Goal: Task Accomplishment & Management: Complete application form

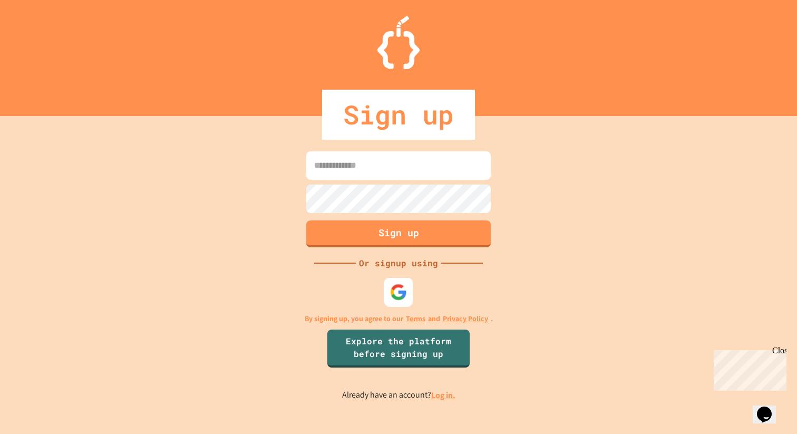
click at [397, 293] on img at bounding box center [398, 291] width 17 height 17
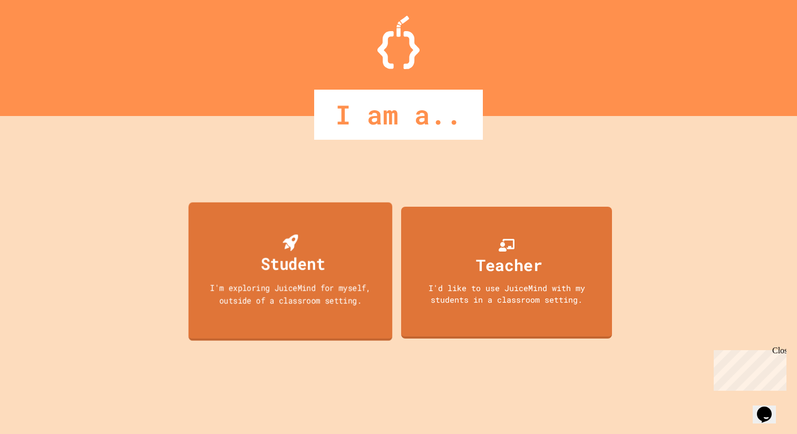
click at [333, 248] on div "Student I'm exploring JuiceMind for myself, outside of a classroom setting." at bounding box center [291, 271] width 204 height 139
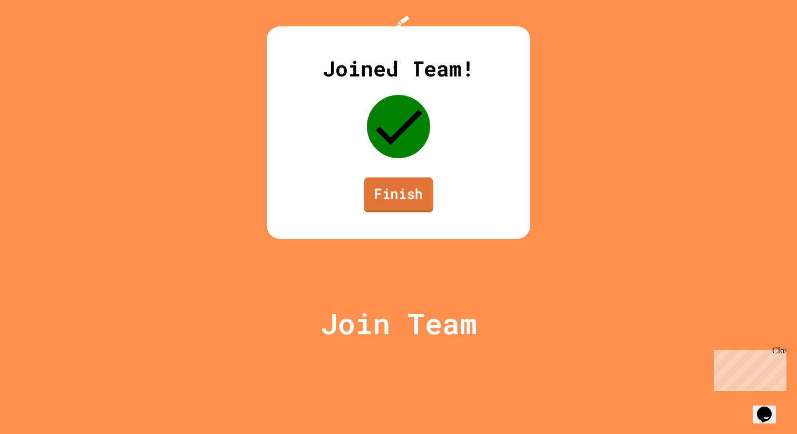
click at [408, 212] on link "Finish" at bounding box center [399, 194] width 70 height 35
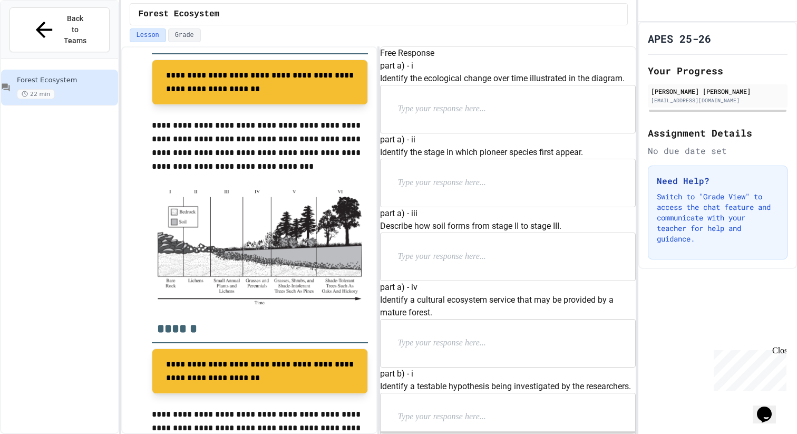
scroll to position [288, 0]
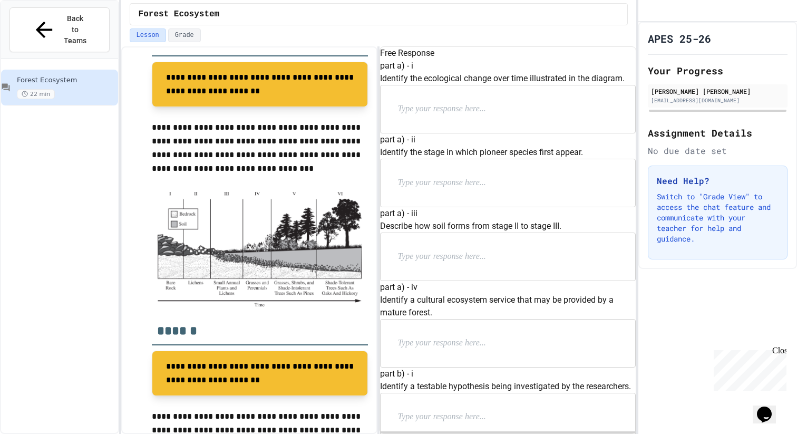
click at [457, 116] on p at bounding box center [465, 109] width 137 height 14
click at [514, 190] on p at bounding box center [465, 183] width 137 height 14
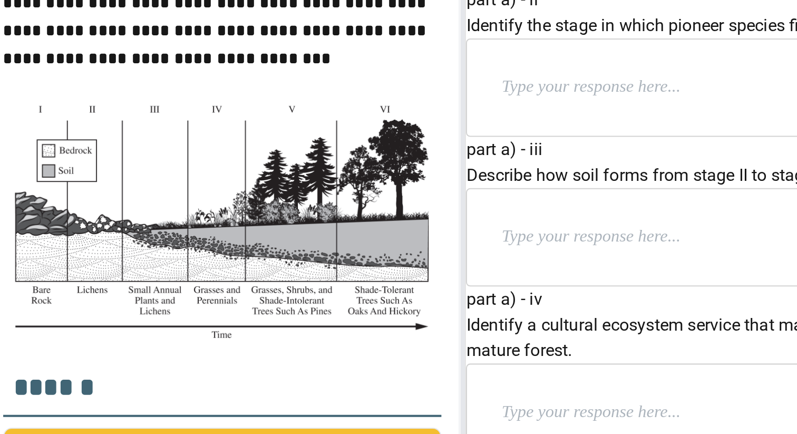
click at [440, 190] on p at bounding box center [465, 183] width 137 height 14
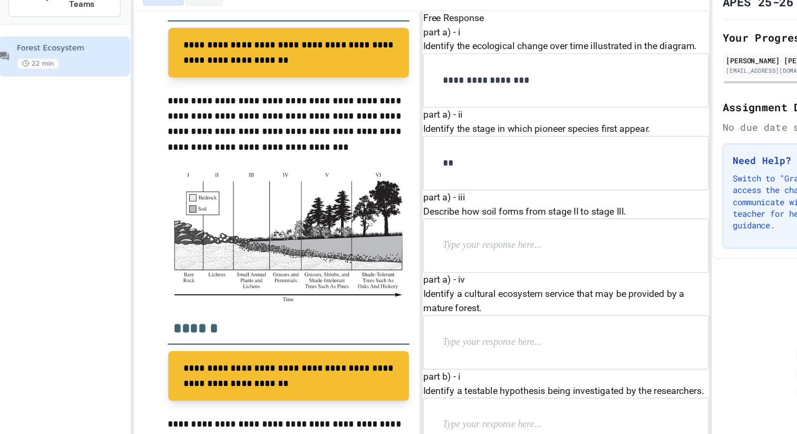
scroll to position [63, 0]
click at [440, 280] on div at bounding box center [508, 256] width 255 height 47
click at [439, 264] on p at bounding box center [465, 257] width 137 height 14
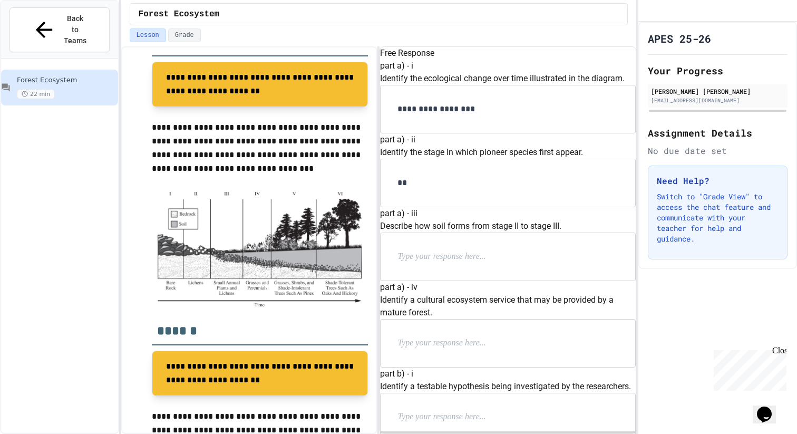
drag, startPoint x: 475, startPoint y: 176, endPoint x: 417, endPoint y: 172, distance: 58.6
click at [416, 171] on div "**" at bounding box center [508, 182] width 255 height 47
click at [425, 264] on p at bounding box center [465, 257] width 137 height 14
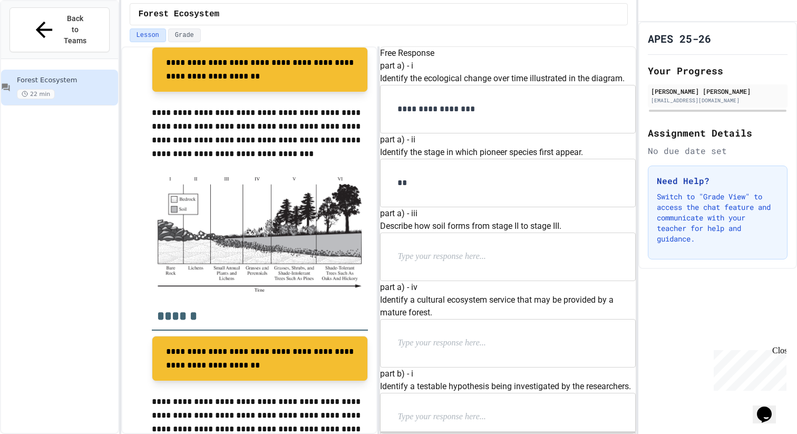
scroll to position [116, 0]
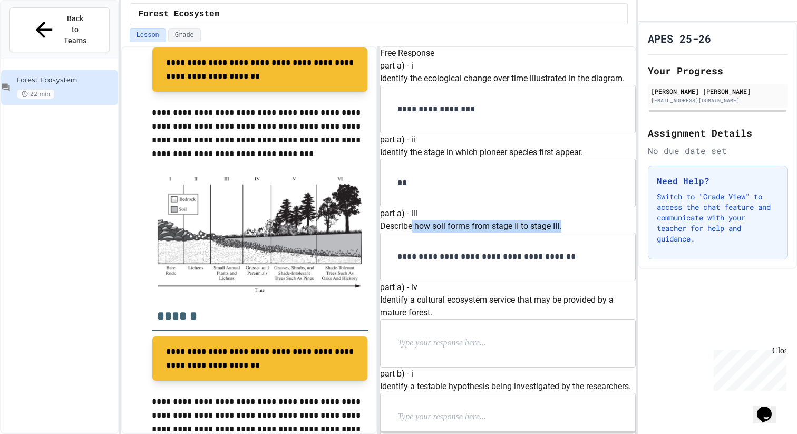
copy p "how soil forms from stage II to stage III."
drag, startPoint x: 429, startPoint y: 228, endPoint x: 606, endPoint y: 226, distance: 176.6
click at [606, 226] on p "Describe how soil forms from stage II to stage III." at bounding box center [508, 226] width 256 height 13
click at [564, 28] on div "Lesson Grade" at bounding box center [379, 35] width 499 height 14
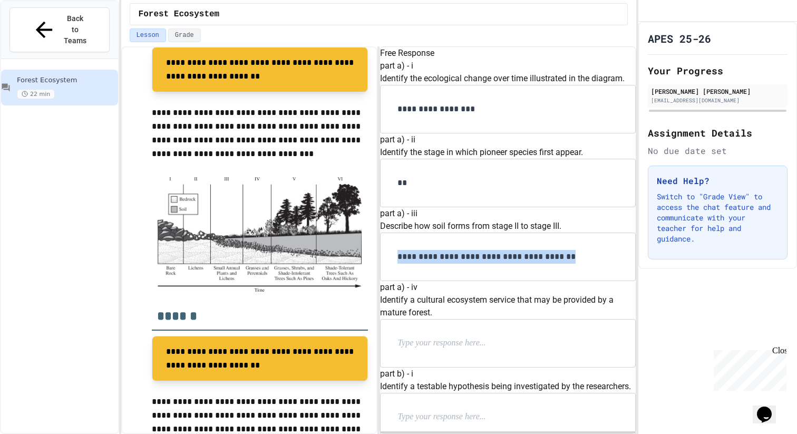
drag, startPoint x: 593, startPoint y: 257, endPoint x: 304, endPoint y: 252, distance: 289.4
click at [304, 253] on div "**********" at bounding box center [378, 239] width 515 height 387
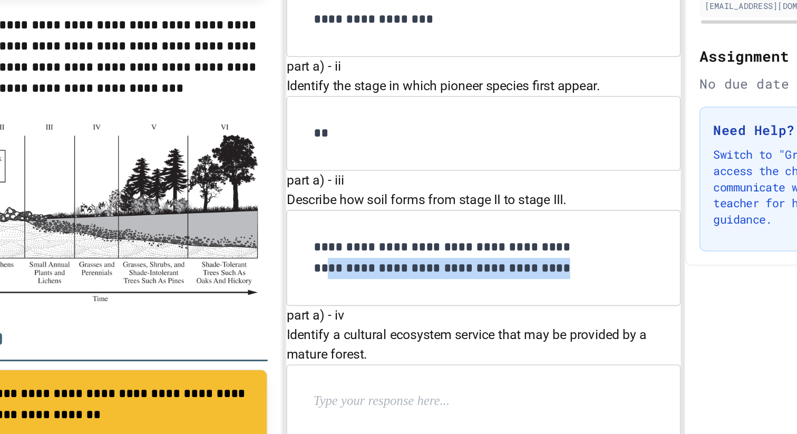
drag, startPoint x: 555, startPoint y: 275, endPoint x: 577, endPoint y: 264, distance: 25.0
click at [577, 264] on p "**********" at bounding box center [490, 263] width 186 height 27
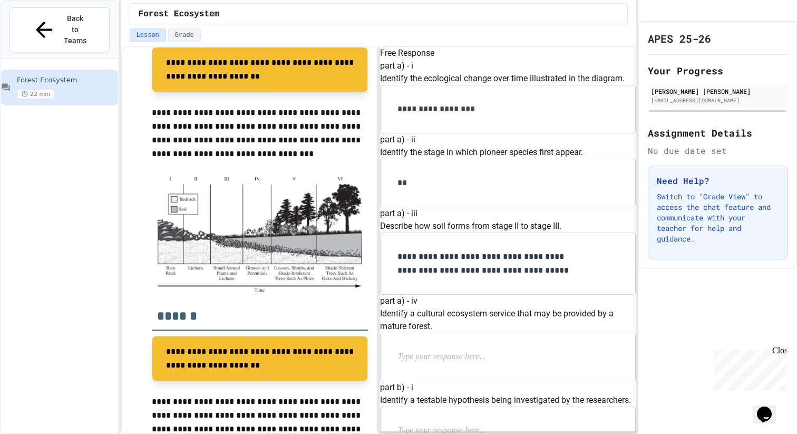
scroll to position [274, 0]
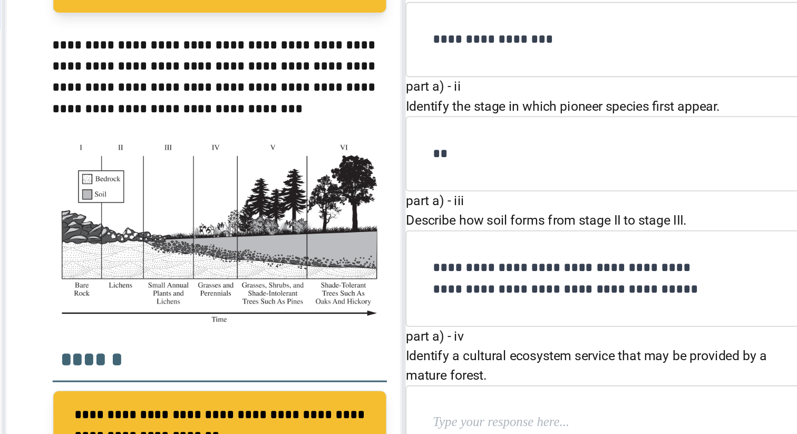
click at [450, 350] on p at bounding box center [465, 357] width 137 height 14
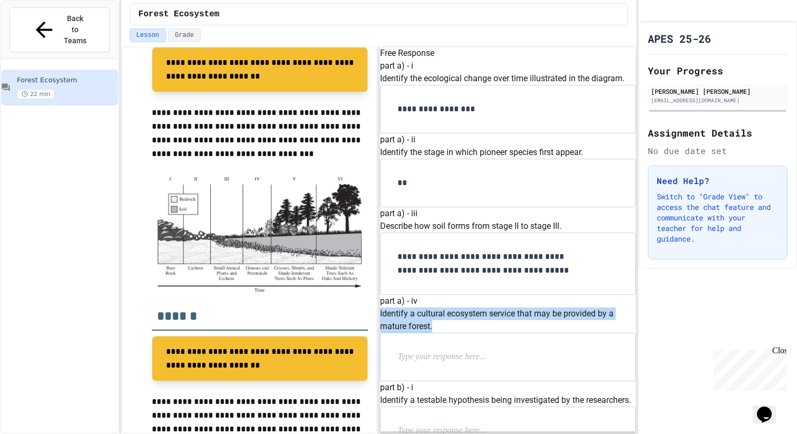
drag, startPoint x: 525, startPoint y: 201, endPoint x: 396, endPoint y: 186, distance: 130.0
click at [397, 295] on div "part a) - iv Identify a cultural ecosystem service that may be provided by a ma…" at bounding box center [508, 338] width 256 height 86
copy p "Identify a cultural ecosystem service that may be provided by a mature forest."
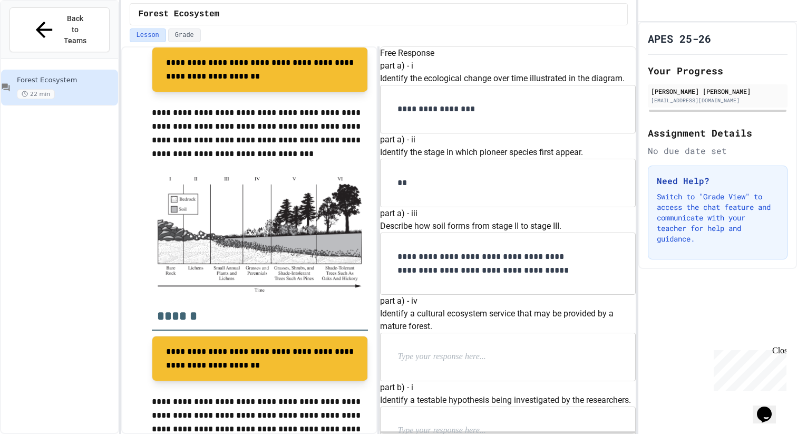
click at [458, 350] on p at bounding box center [465, 357] width 137 height 14
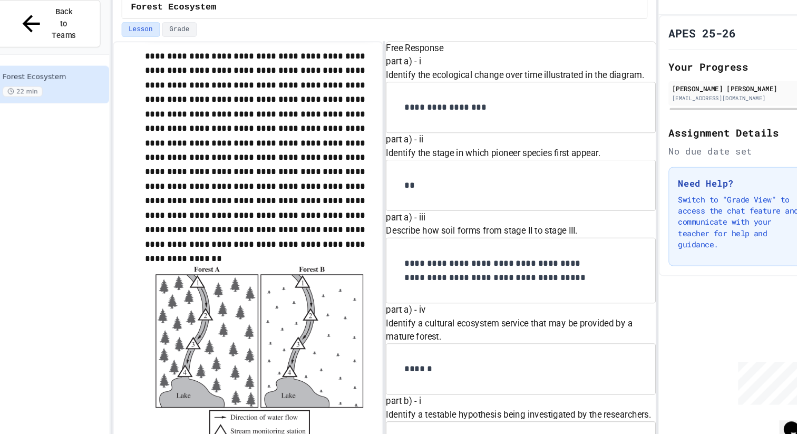
scroll to position [650, 0]
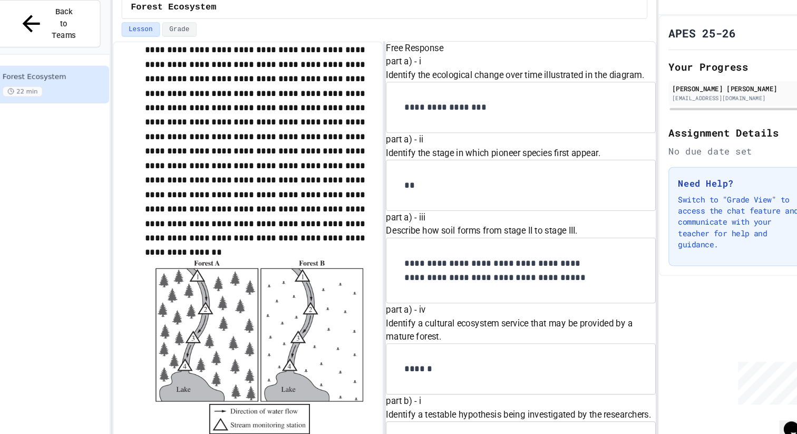
click at [417, 424] on p at bounding box center [465, 431] width 137 height 14
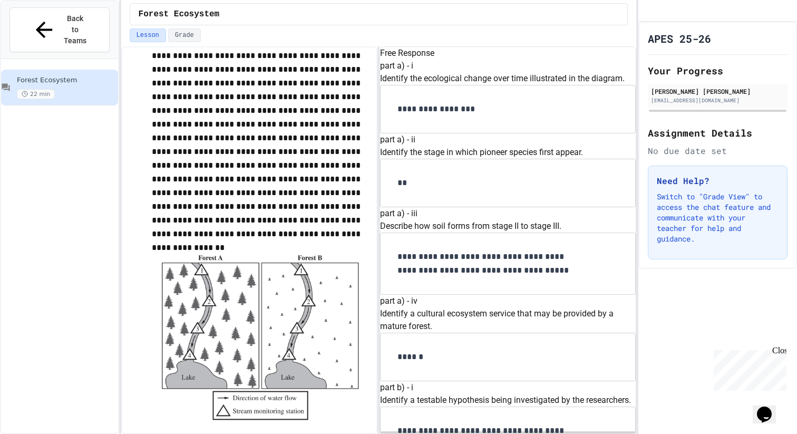
scroll to position [644, 0]
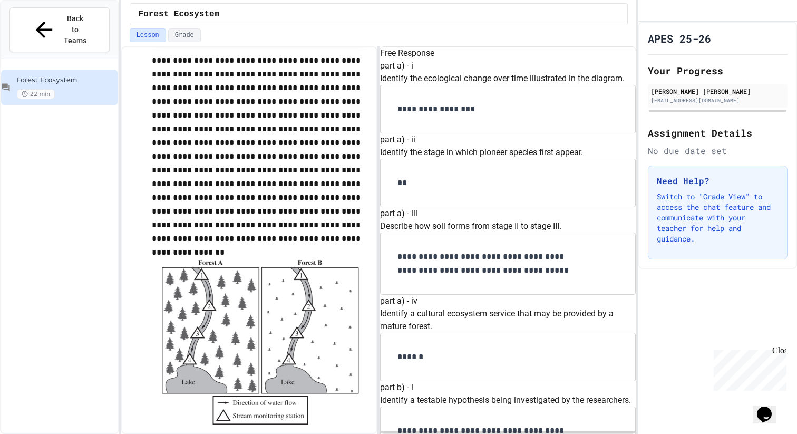
drag, startPoint x: 516, startPoint y: 170, endPoint x: 393, endPoint y: 169, distance: 122.8
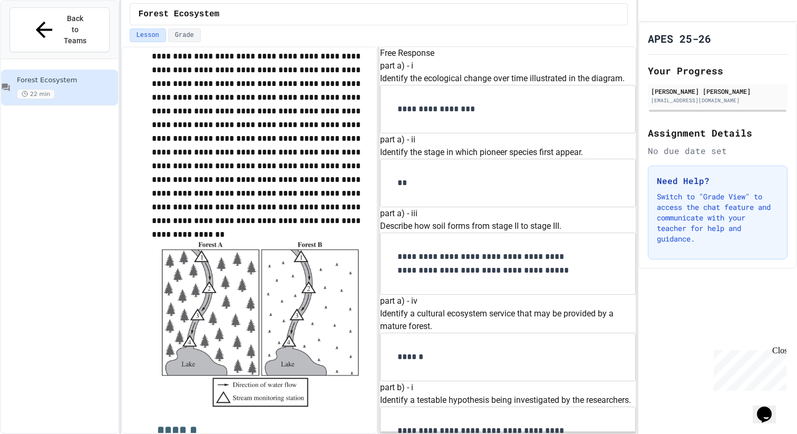
scroll to position [704, 0]
drag, startPoint x: 486, startPoint y: 161, endPoint x: 497, endPoint y: 146, distance: 18.1
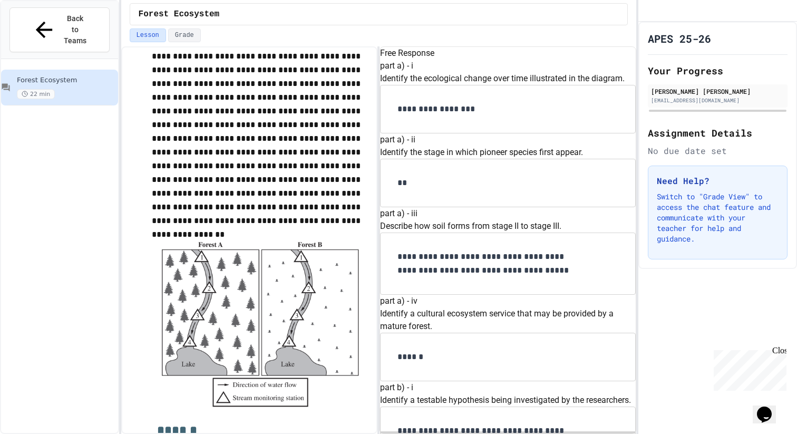
scroll to position [708, 0]
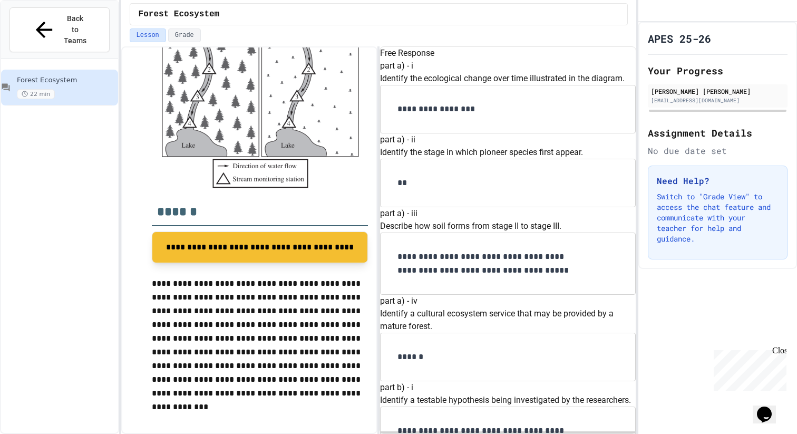
scroll to position [871, 0]
copy p "Explain why an indicator of water quality other than temperature could be alter…"
drag, startPoint x: 447, startPoint y: 203, endPoint x: 392, endPoint y: 176, distance: 62.2
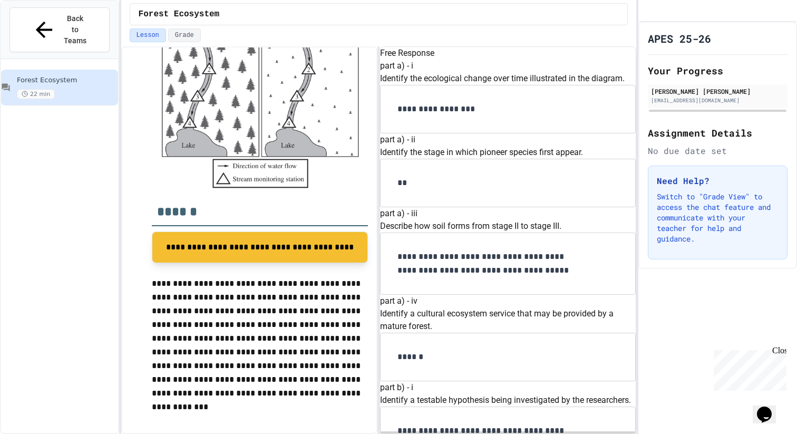
drag, startPoint x: 466, startPoint y: 251, endPoint x: 368, endPoint y: 229, distance: 100.5
click at [367, 232] on div "**********" at bounding box center [378, 239] width 515 height 387
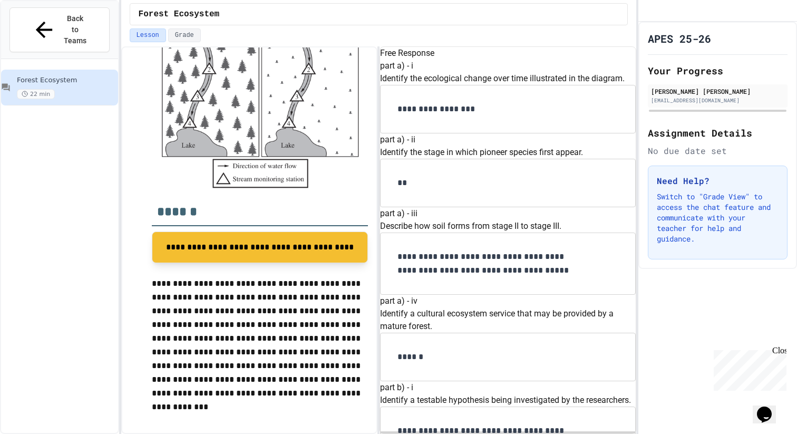
scroll to position [1028, 0]
drag, startPoint x: 455, startPoint y: 152, endPoint x: 438, endPoint y: 152, distance: 16.9
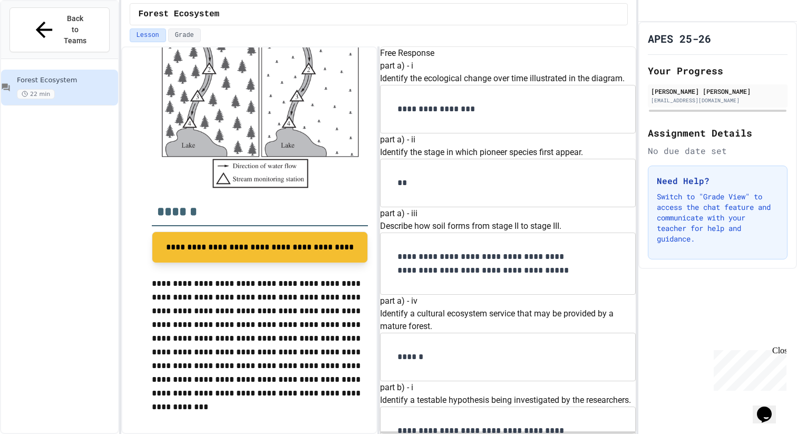
scroll to position [1019, 0]
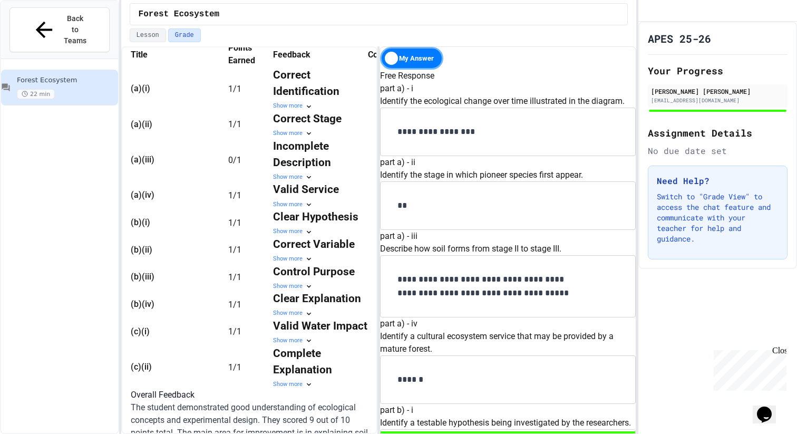
scroll to position [360, 0]
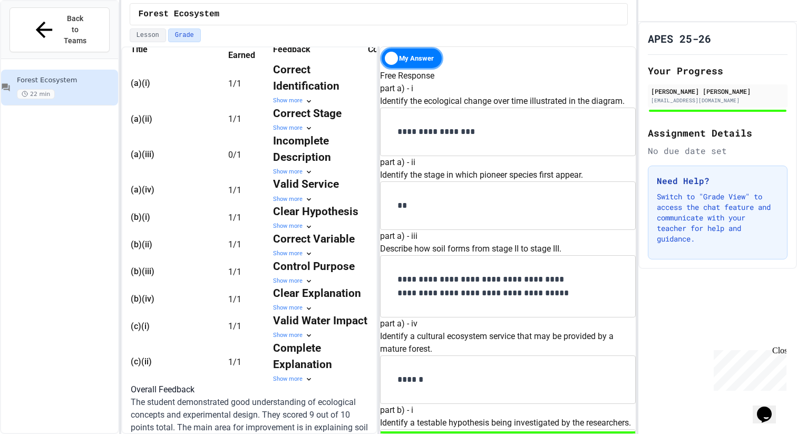
click at [304, 177] on div "Show more" at bounding box center [320, 172] width 95 height 9
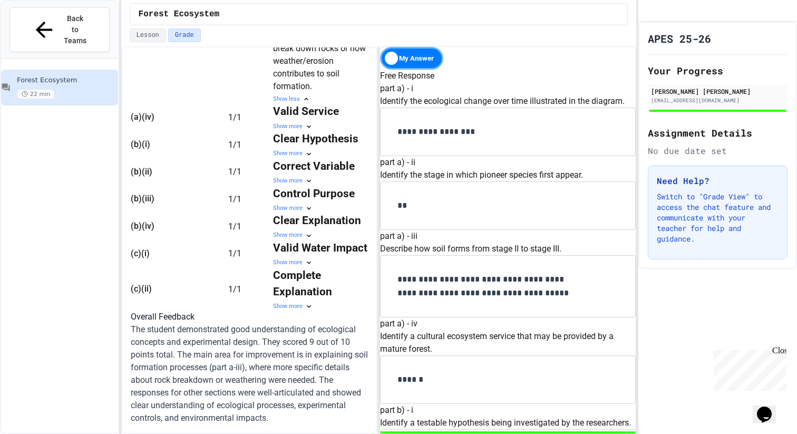
scroll to position [743, 0]
click at [313, 302] on icon at bounding box center [309, 306] width 8 height 8
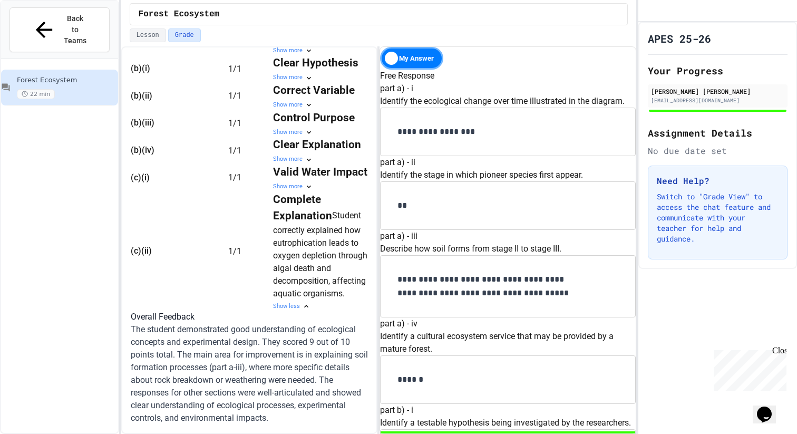
scroll to position [772, 0]
click at [300, 182] on div "Show more" at bounding box center [320, 186] width 95 height 9
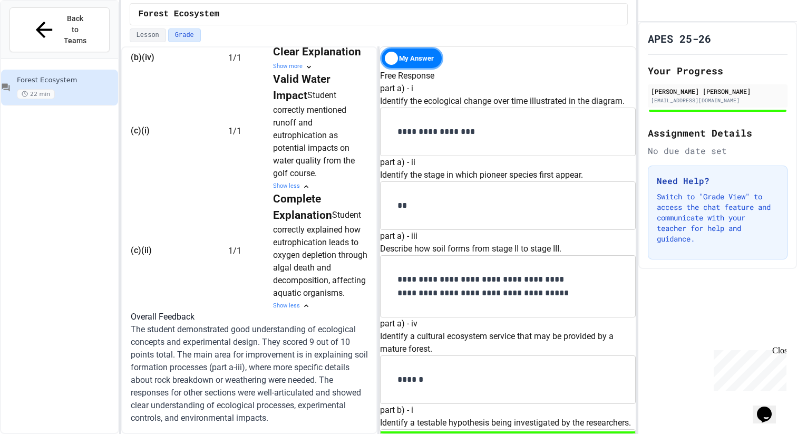
click at [312, 71] on div "Show more" at bounding box center [320, 66] width 95 height 9
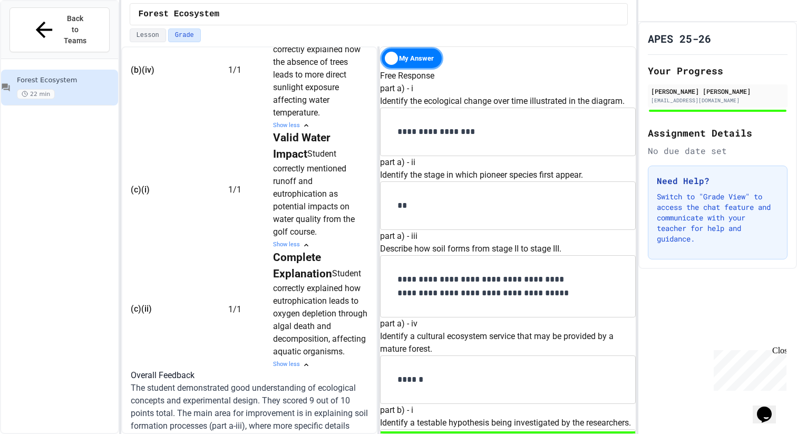
scroll to position [748, 0]
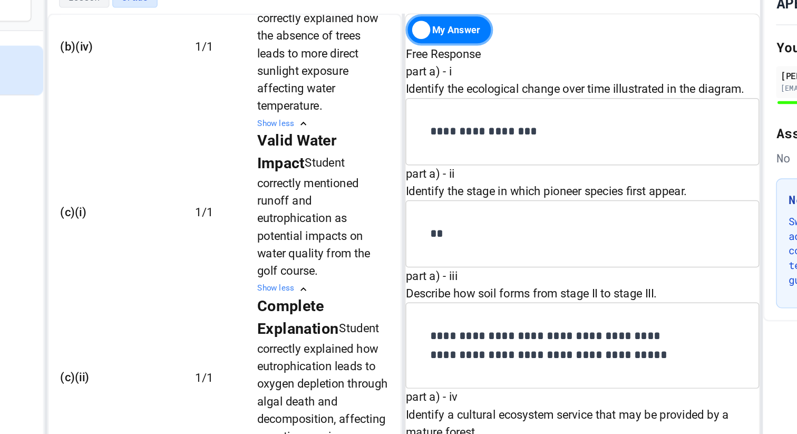
click at [312, 11] on div "Show more" at bounding box center [320, 6] width 95 height 9
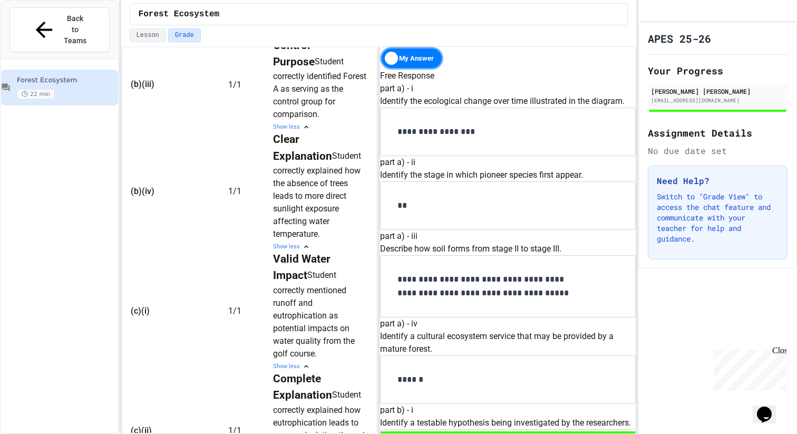
scroll to position [677, 0]
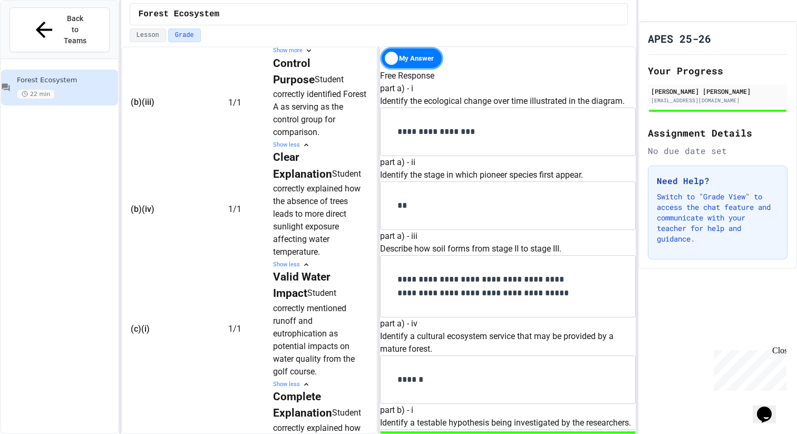
click at [304, 55] on div "Show more" at bounding box center [320, 50] width 95 height 9
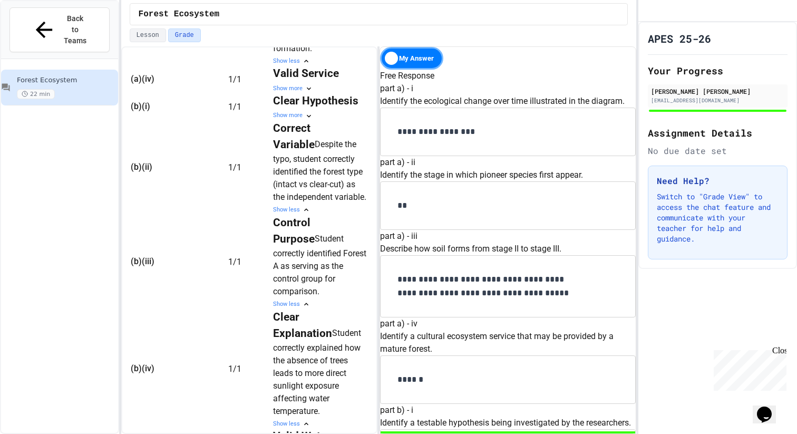
scroll to position [567, 0]
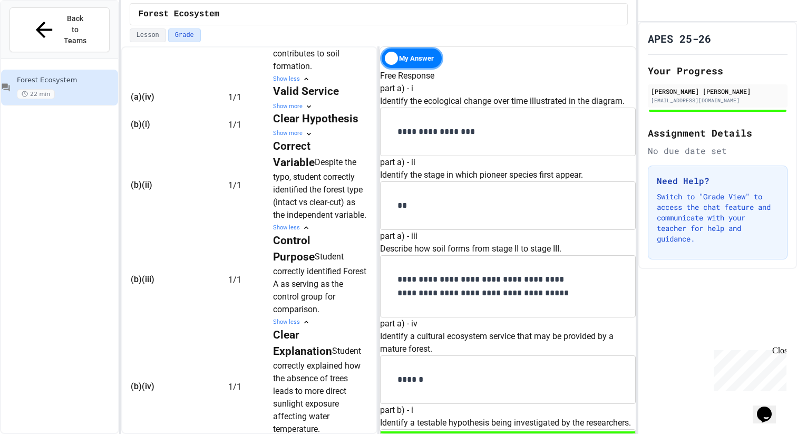
click at [306, 138] on div "Show more" at bounding box center [320, 133] width 95 height 9
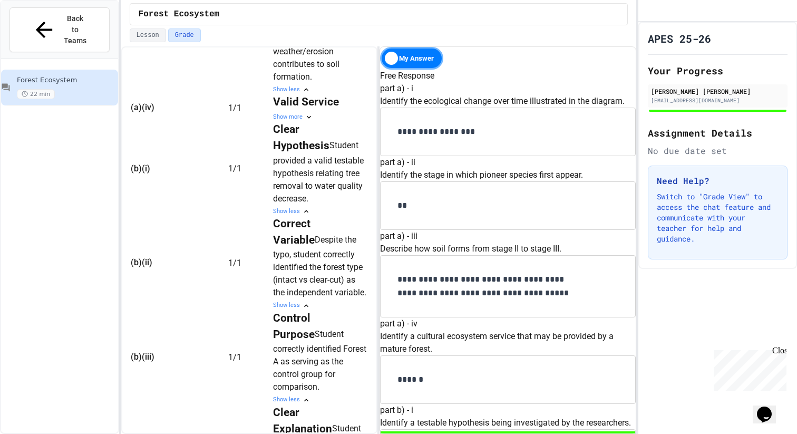
scroll to position [547, 0]
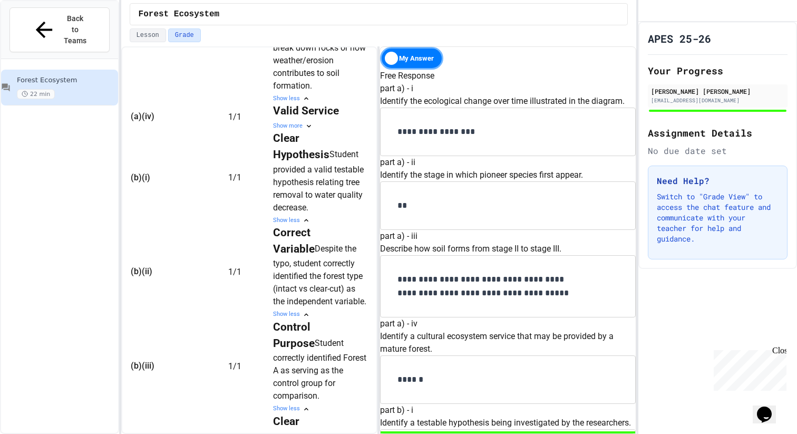
click at [303, 131] on div "Show more" at bounding box center [320, 126] width 95 height 9
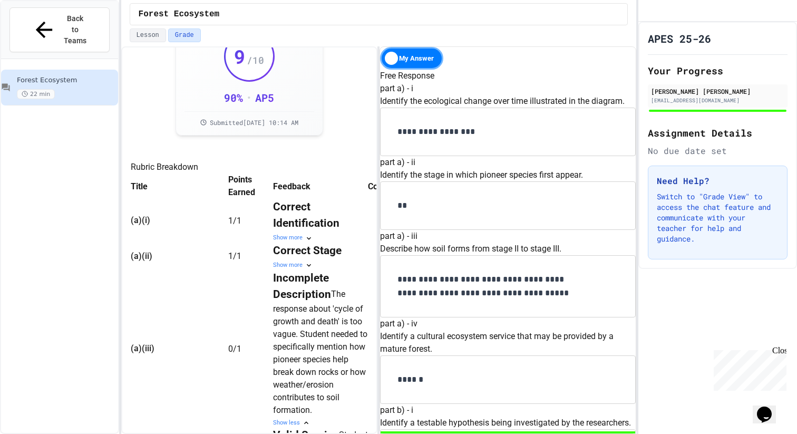
scroll to position [260, 0]
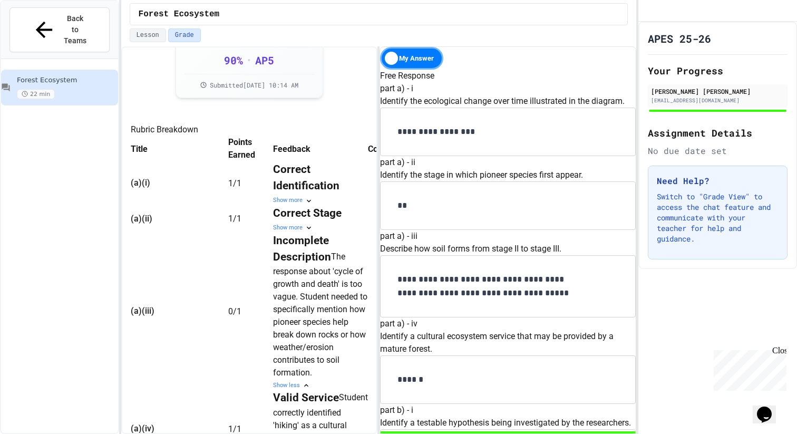
click at [305, 205] on div "Correct Identification Show more" at bounding box center [320, 183] width 95 height 44
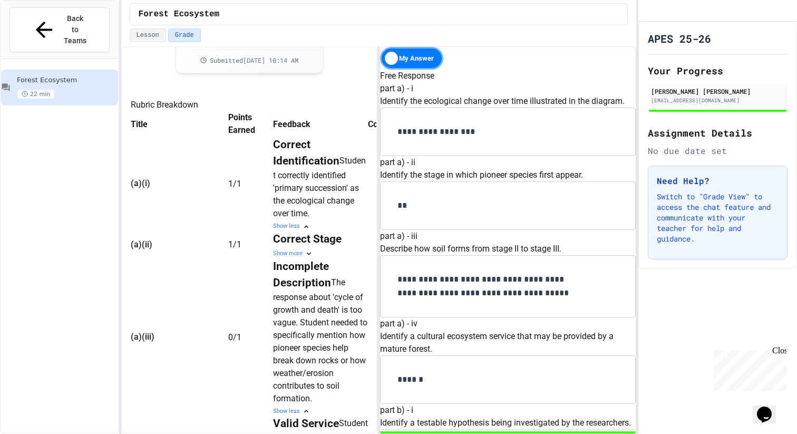
scroll to position [302, 0]
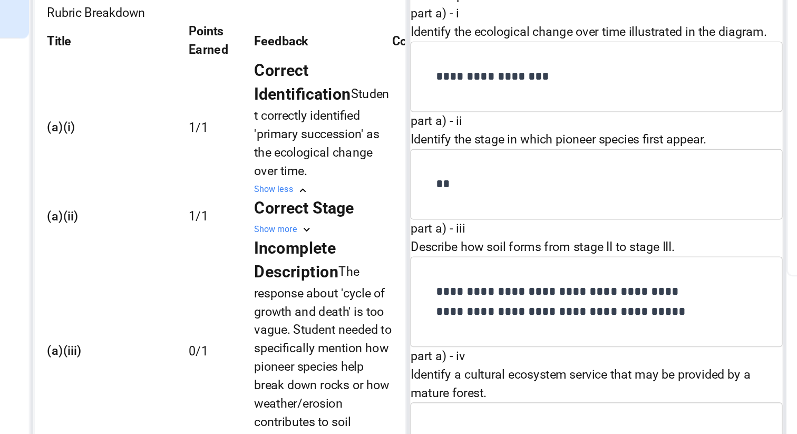
click at [308, 241] on div "Show more" at bounding box center [320, 236] width 95 height 9
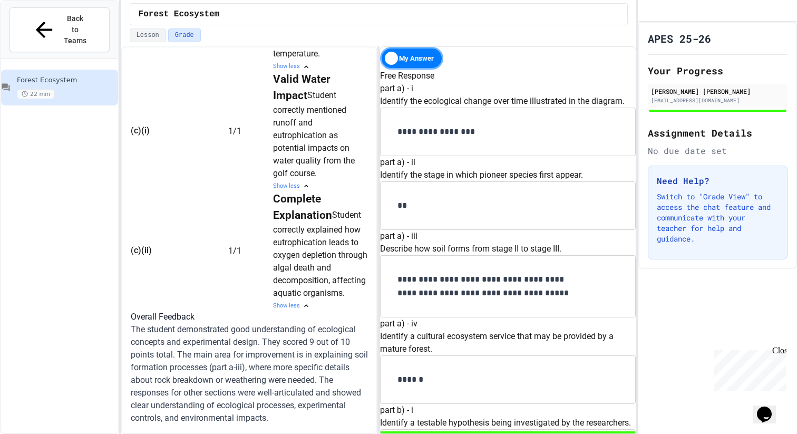
scroll to position [1066, 0]
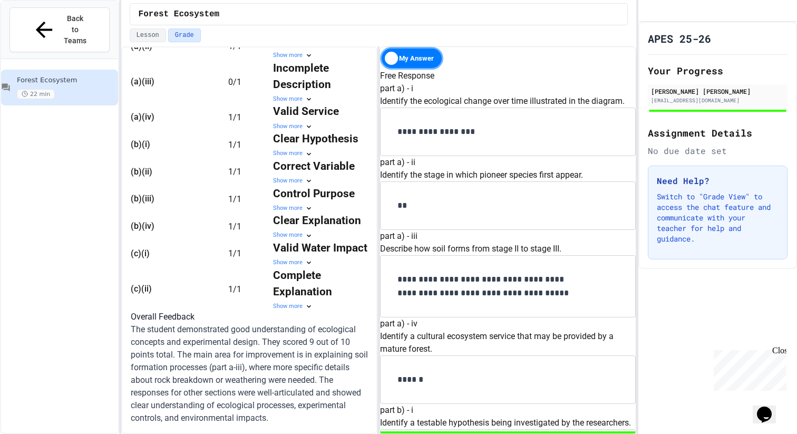
scroll to position [160, 0]
